Goal: Information Seeking & Learning: Understand process/instructions

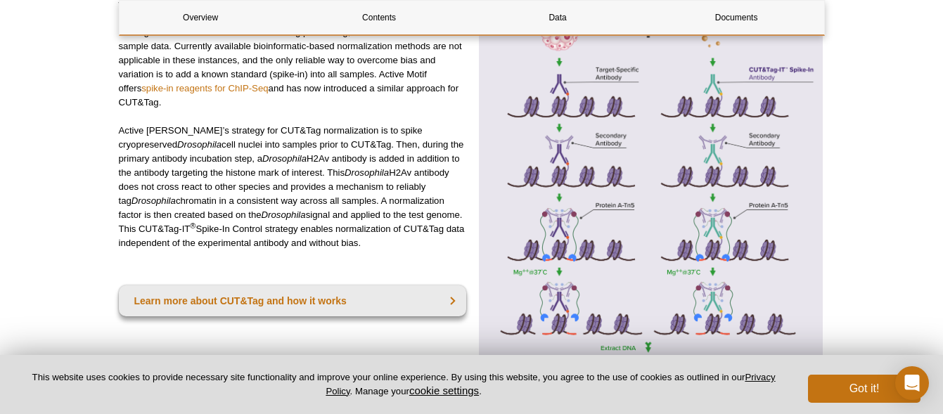
scroll to position [568, 0]
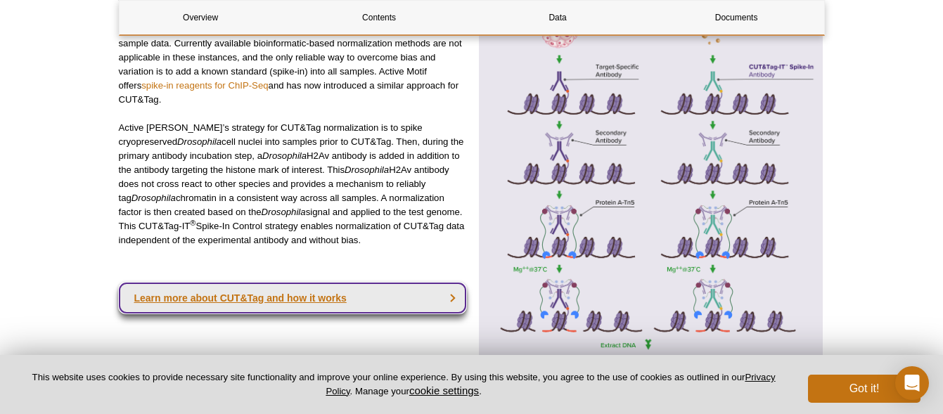
click at [442, 299] on link "Learn more about CUT&Tag and how it works" at bounding box center [293, 298] width 348 height 31
click at [335, 299] on link "Learn more about CUT&Tag and how it works" at bounding box center [293, 298] width 348 height 31
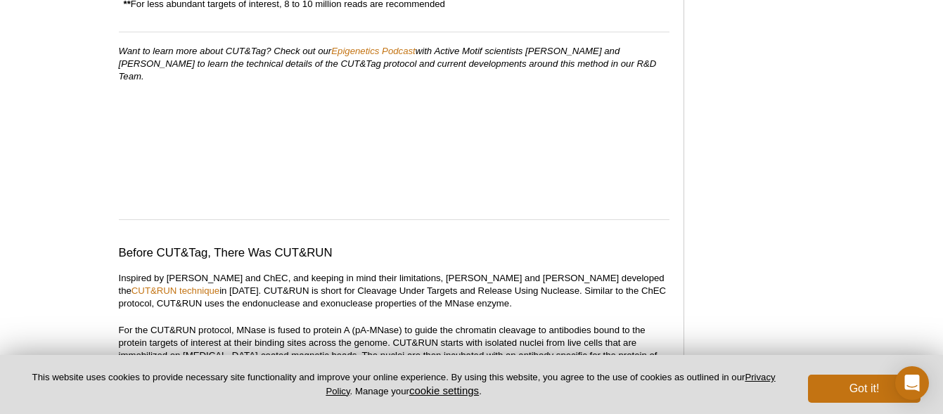
scroll to position [1889, 0]
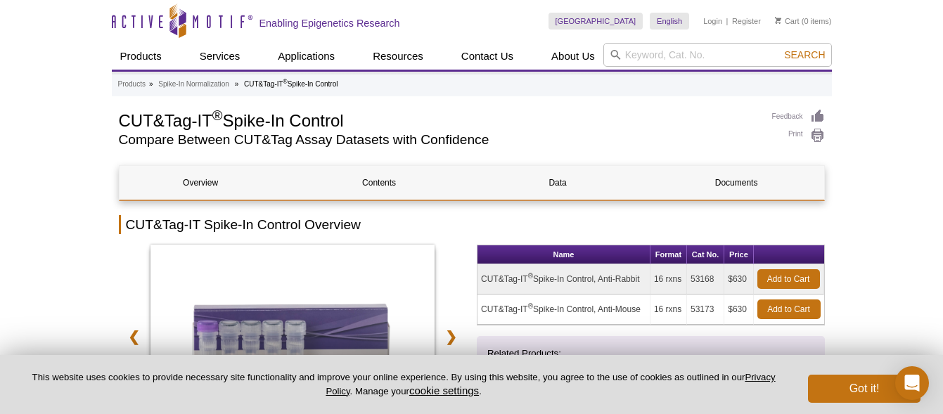
click at [528, 280] on sup "®" at bounding box center [530, 276] width 5 height 8
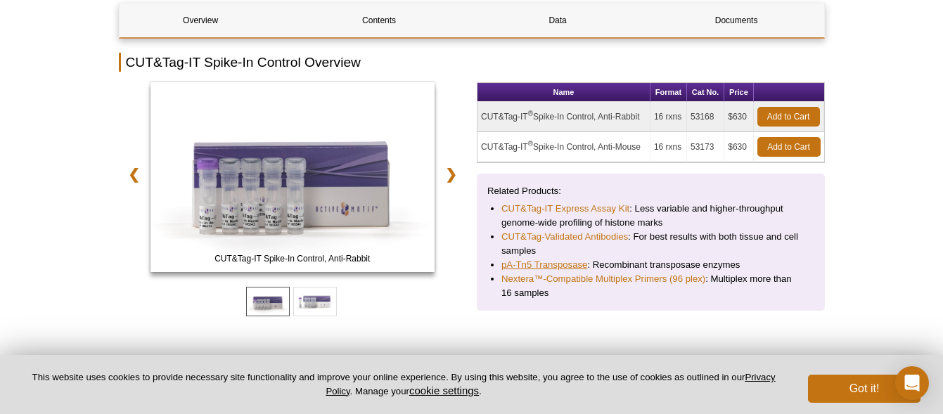
scroll to position [183, 0]
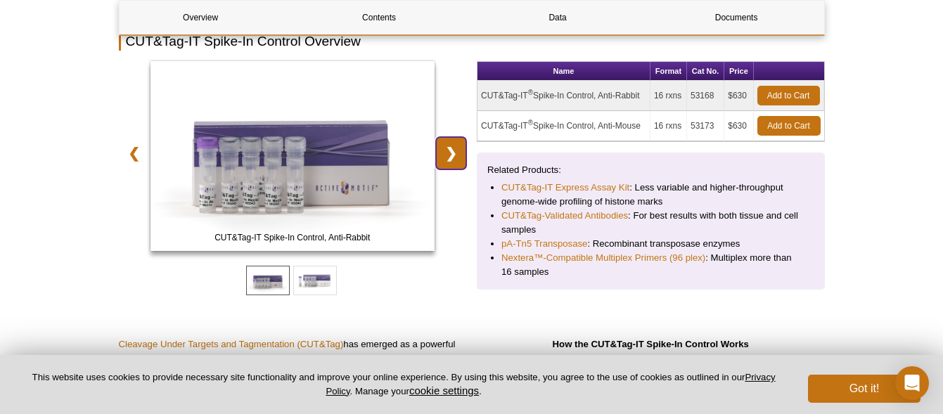
click at [449, 141] on link "❯" at bounding box center [451, 153] width 30 height 32
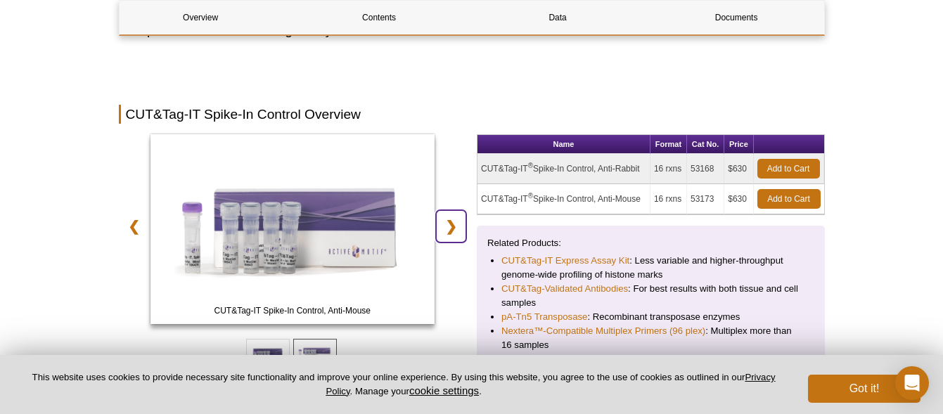
scroll to position [0, 0]
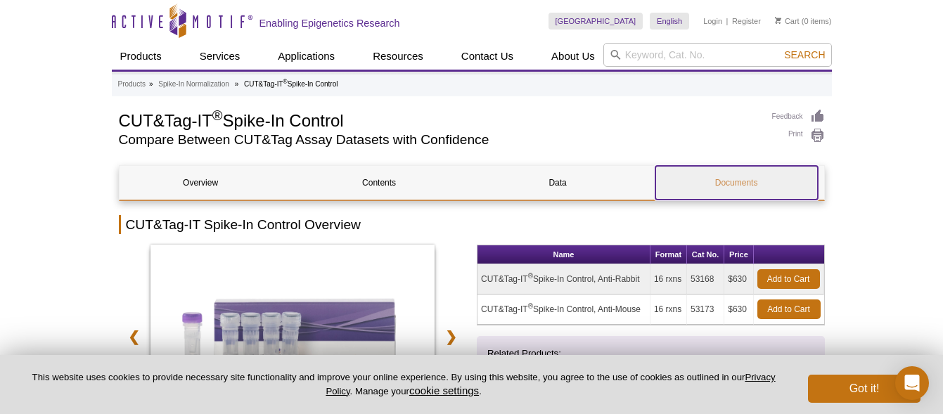
click at [735, 172] on link "Documents" at bounding box center [736, 183] width 162 height 34
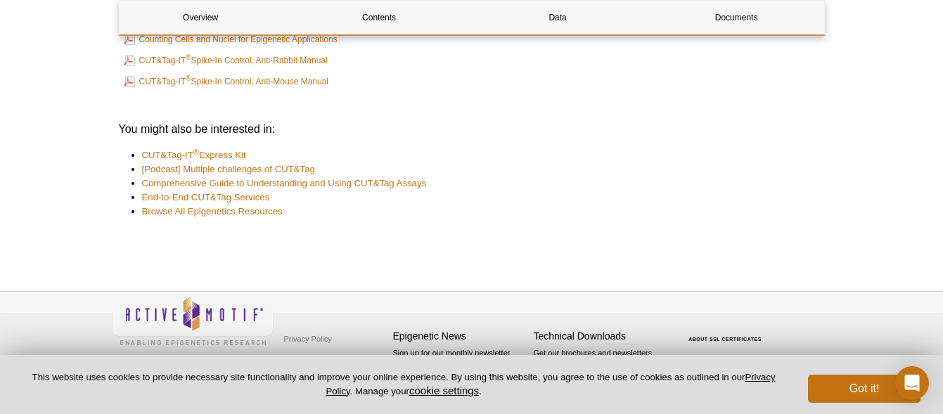
scroll to position [2165, 0]
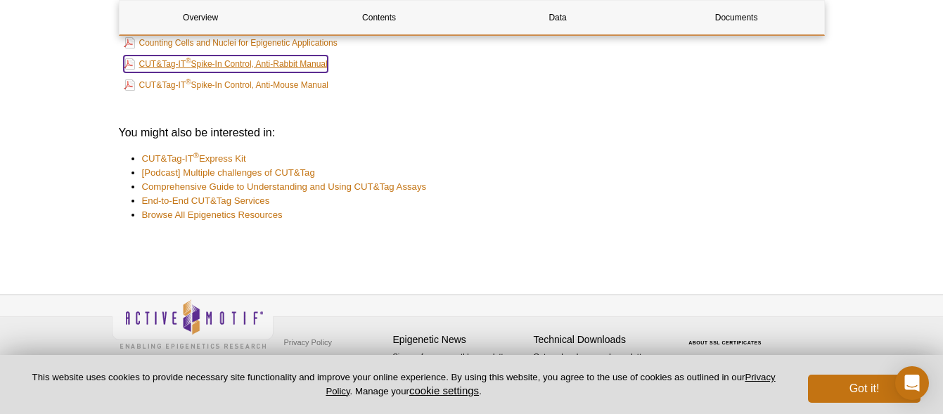
click at [266, 72] on link "CUT&Tag-IT ® Spike-In Control, Anti-Rabbit Manual" at bounding box center [226, 64] width 204 height 17
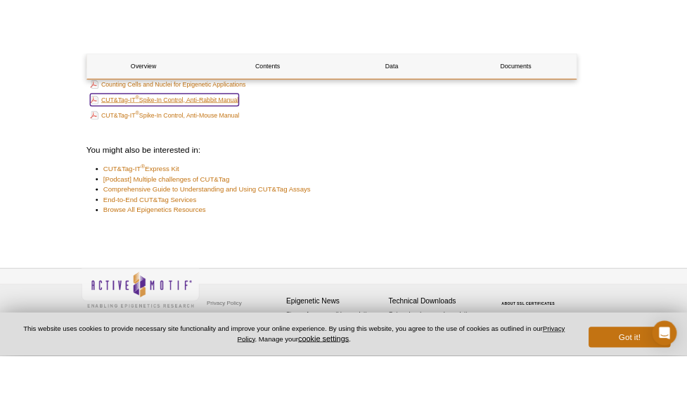
scroll to position [2028, 0]
